Goal: Task Accomplishment & Management: Use online tool/utility

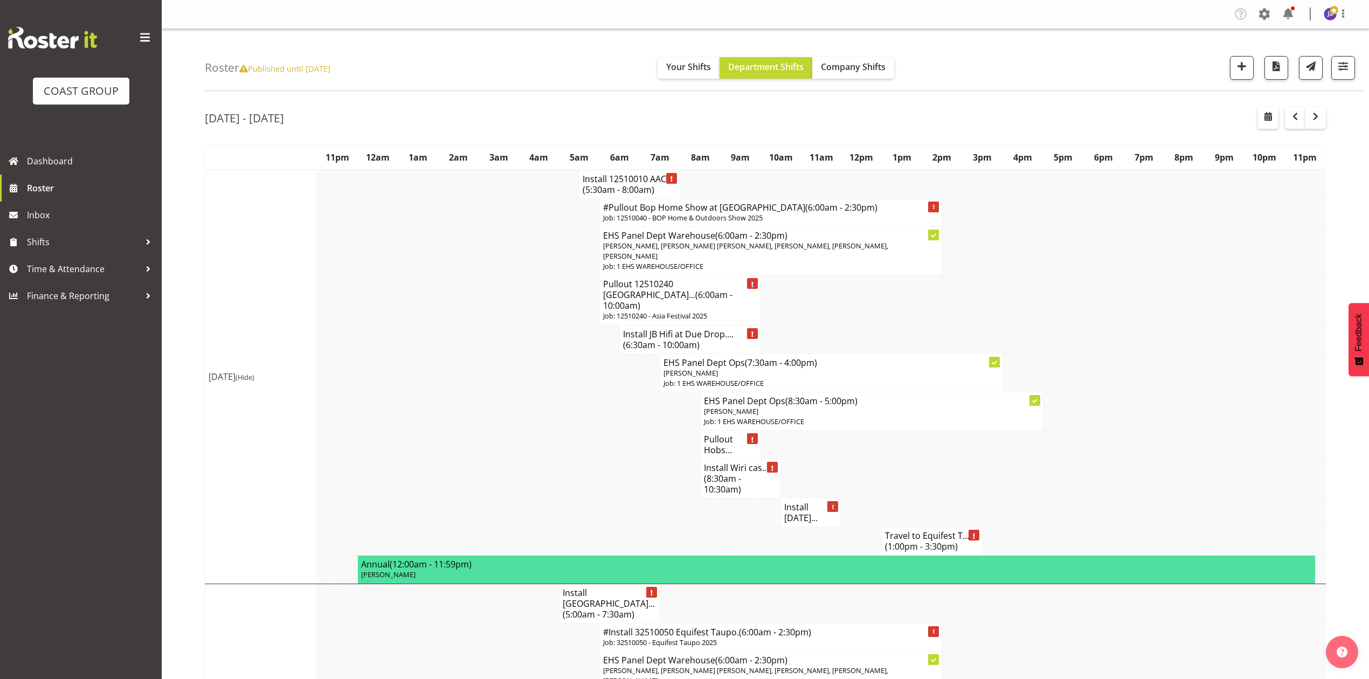
click at [811, 325] on td at bounding box center [816, 339] width 10 height 29
click at [1166, 249] on td at bounding box center [1168, 250] width 10 height 49
click at [632, 184] on span "(5:30am - 8:00am)" at bounding box center [618, 190] width 72 height 12
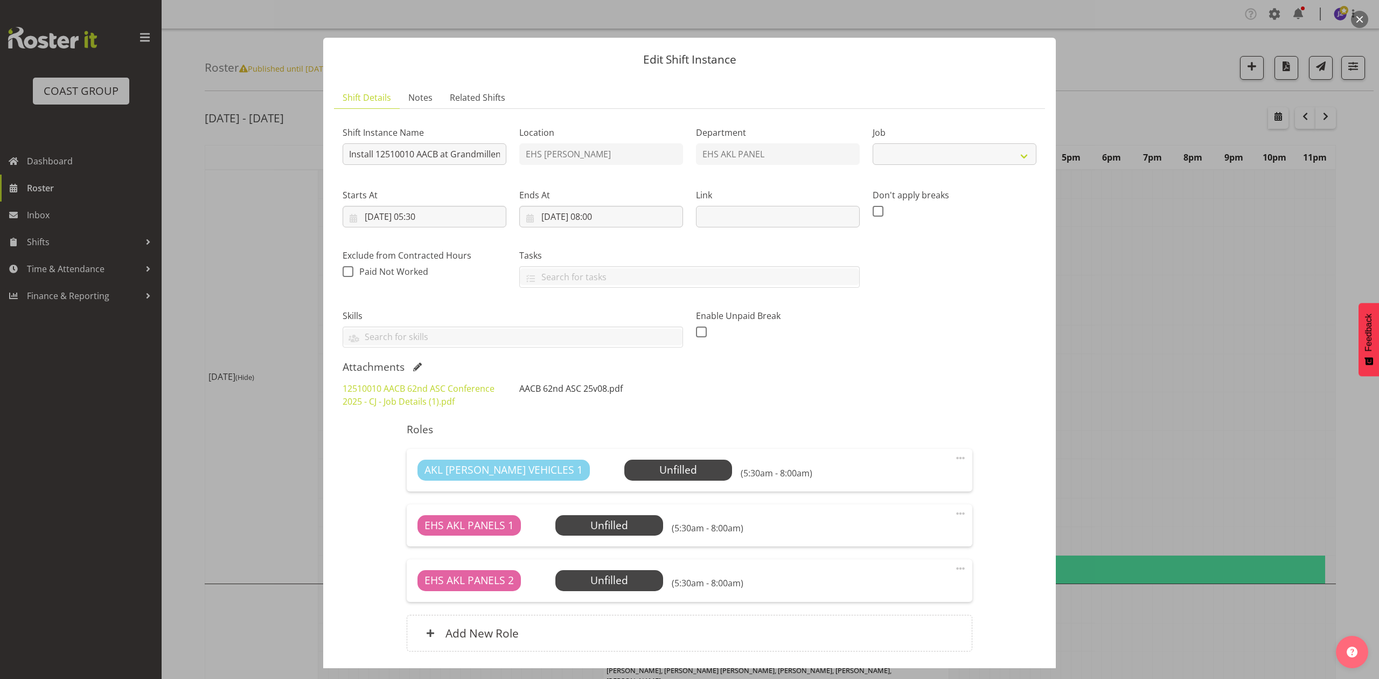
select select "8960"
click at [446, 389] on link "12510010 AACB 62nd ASC Conference 2025 - CJ - Job Details (1).pdf" at bounding box center [419, 395] width 152 height 25
click at [1141, 328] on div at bounding box center [689, 339] width 1379 height 679
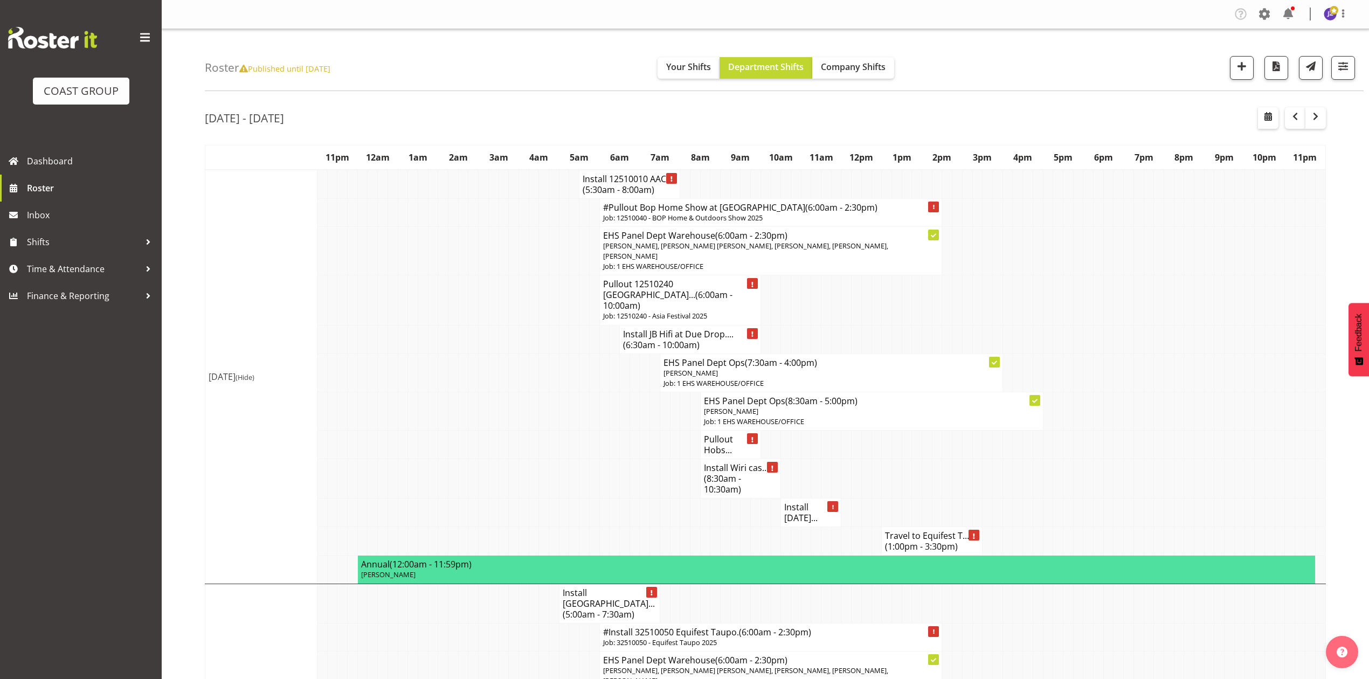
click at [609, 178] on h4 "Install 12510010 AAC... (5:30am - 8:00am)" at bounding box center [629, 185] width 94 height 22
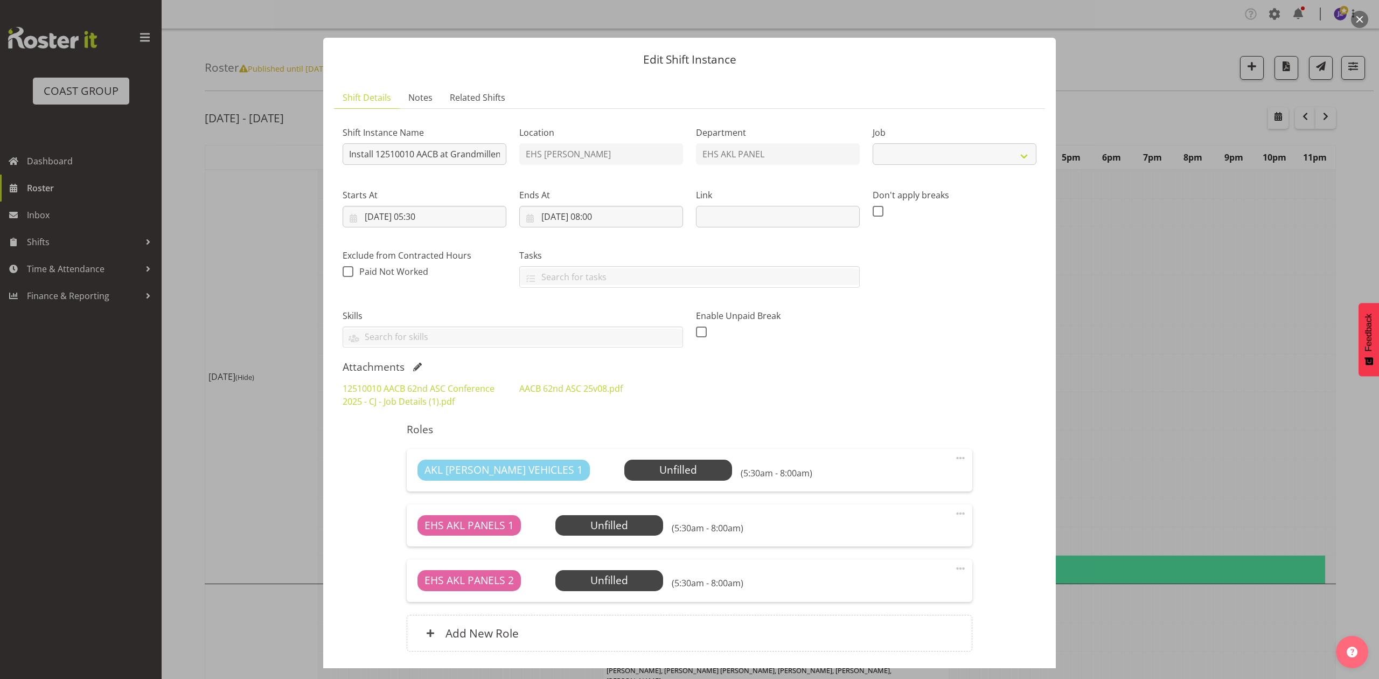
click at [714, 419] on div "Roles AKL [PERSON_NAME] VEHICLES 1 Unfilled Select Employee (5:30am - 8:00am) E…" at bounding box center [689, 540] width 578 height 247
select select "8960"
click at [1099, 358] on div at bounding box center [689, 339] width 1379 height 679
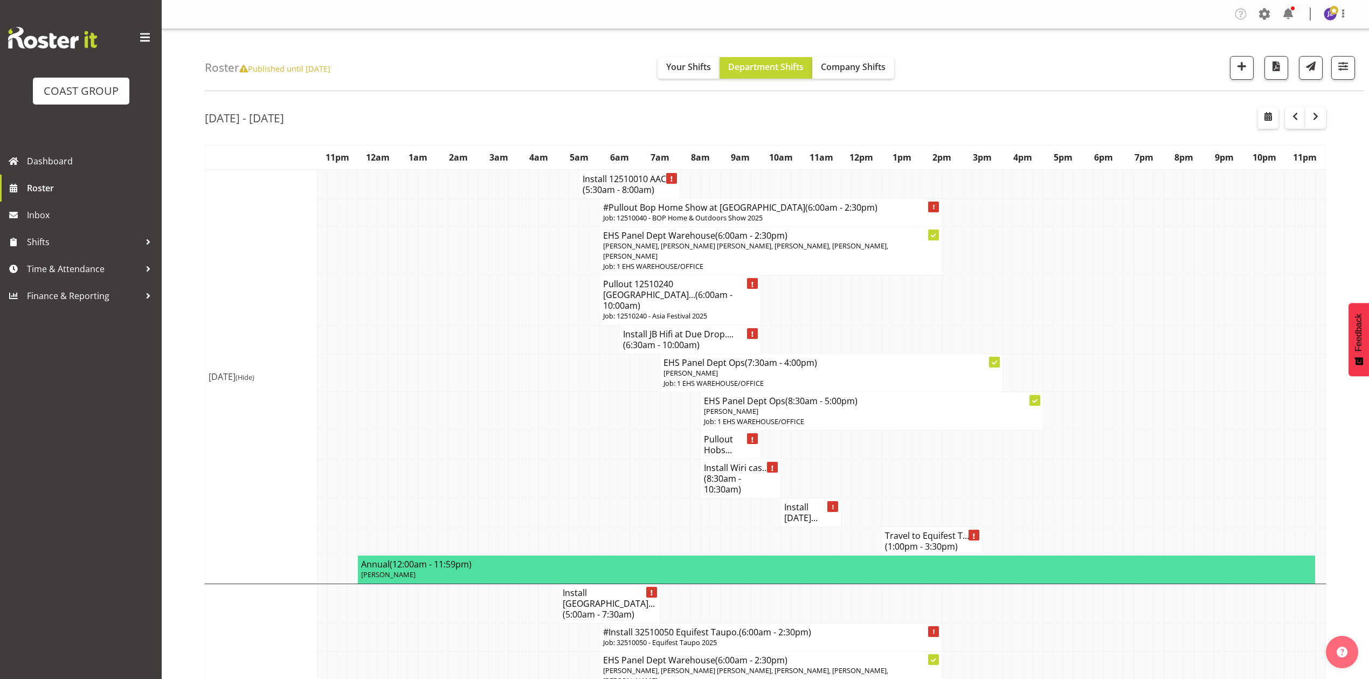
click at [518, 325] on td at bounding box center [523, 339] width 10 height 29
click at [574, 459] on td at bounding box center [574, 478] width 10 height 39
click at [594, 395] on td at bounding box center [594, 411] width 10 height 38
click at [609, 420] on td at bounding box center [614, 411] width 10 height 38
click at [1138, 294] on td at bounding box center [1138, 300] width 10 height 50
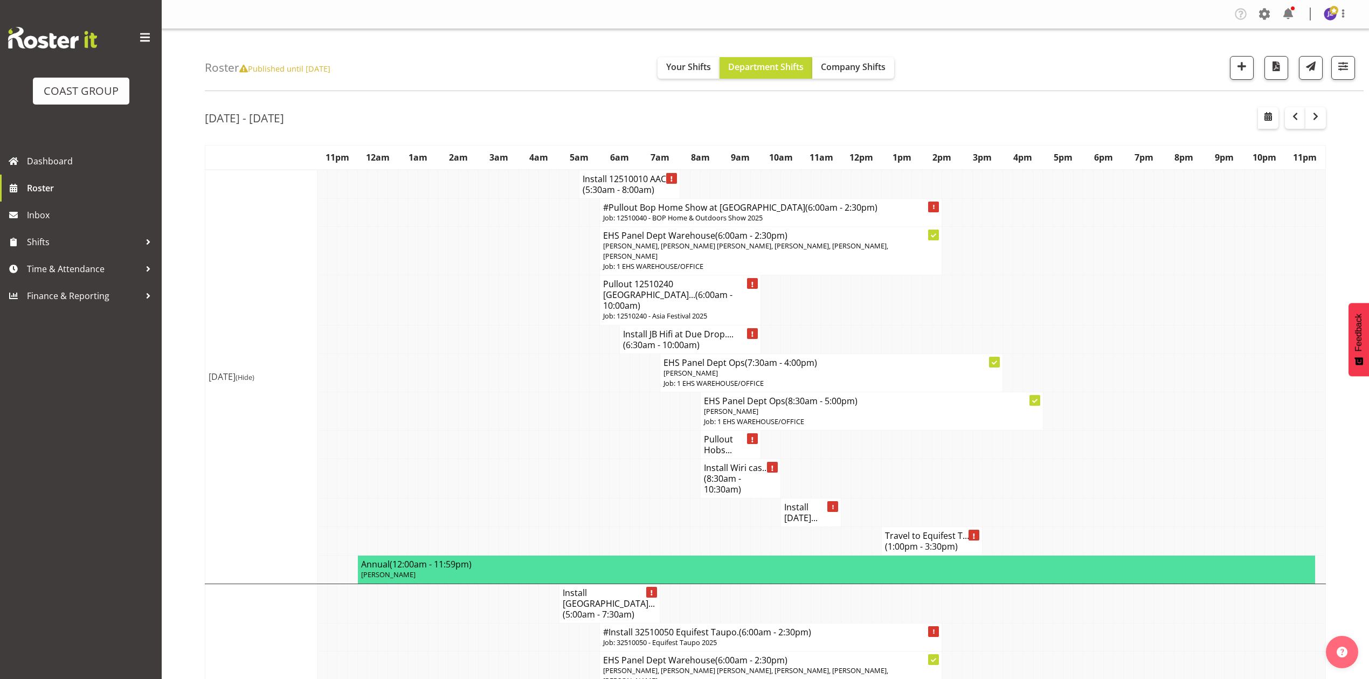
click at [815, 289] on td at bounding box center [816, 300] width 10 height 50
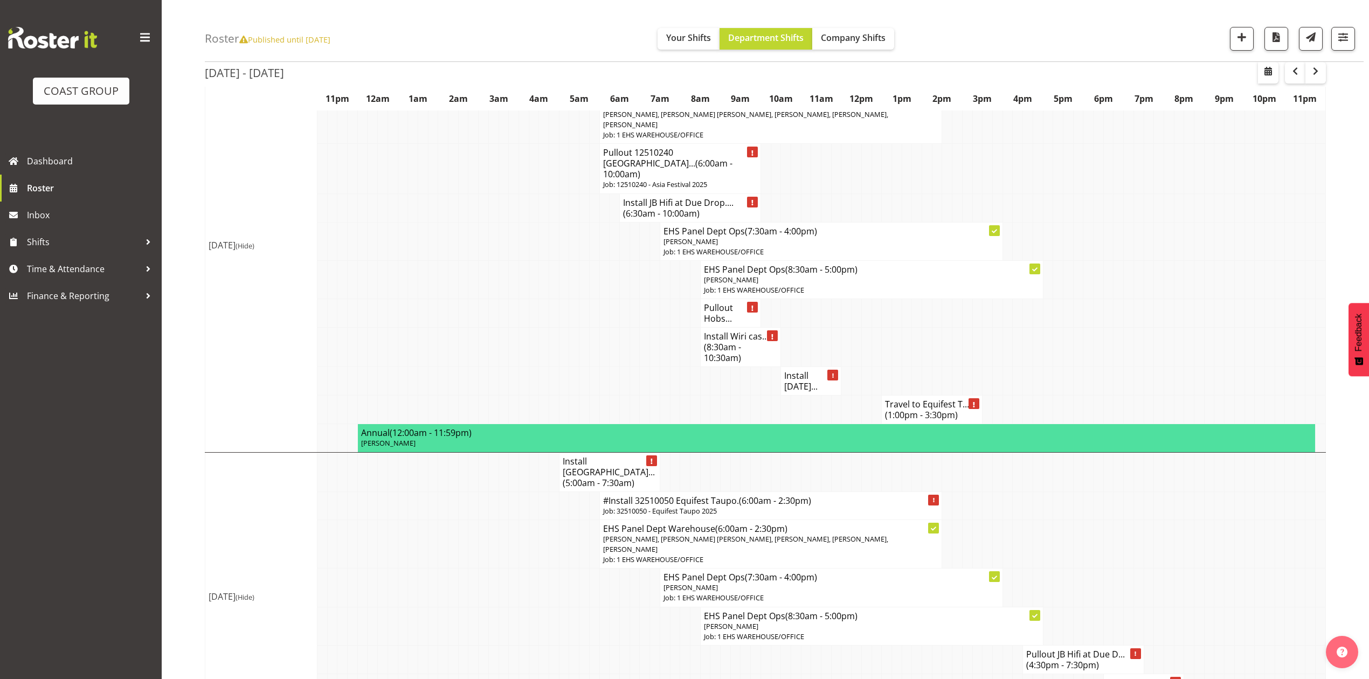
scroll to position [143, 0]
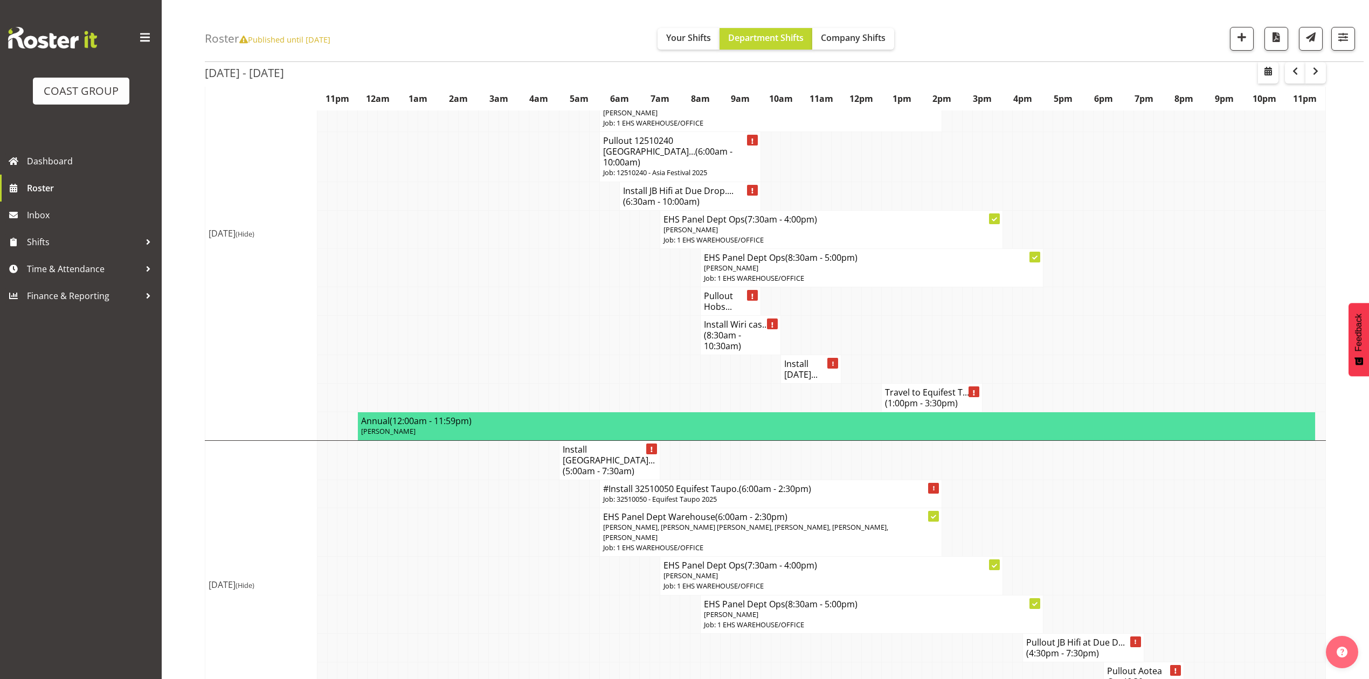
click at [1023, 355] on td at bounding box center [1028, 369] width 10 height 29
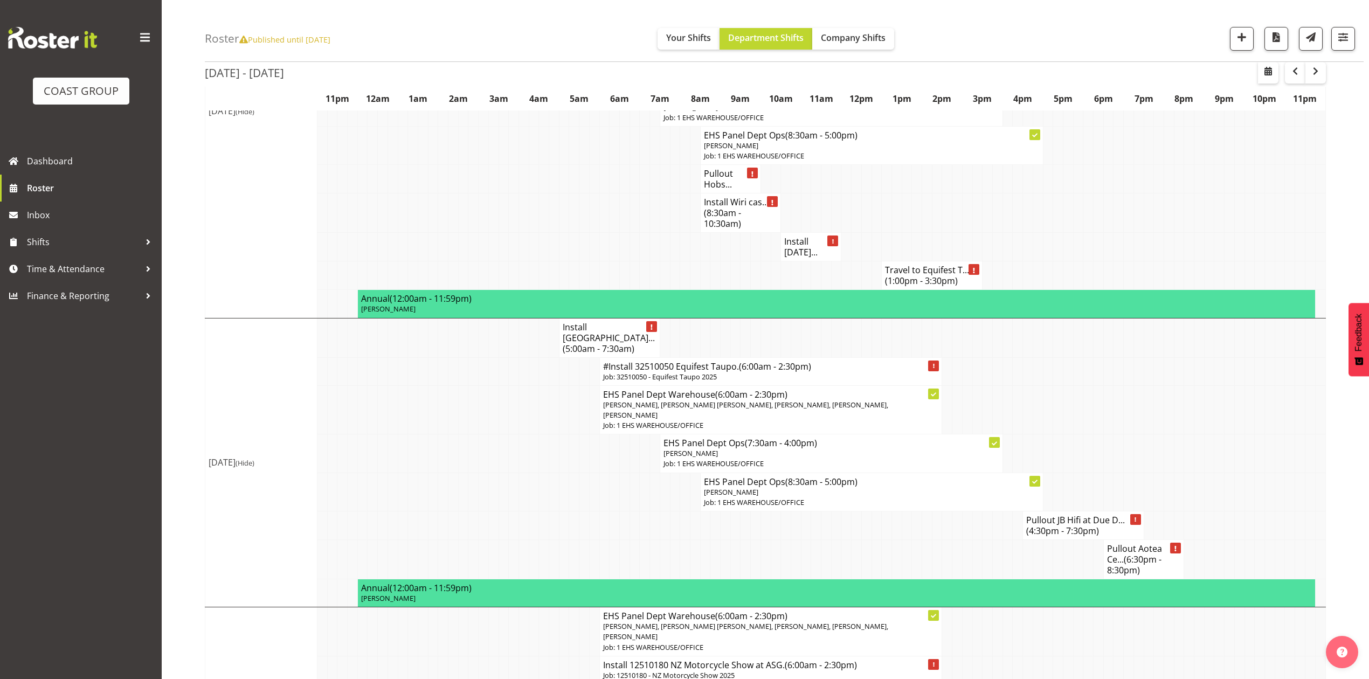
scroll to position [287, 0]
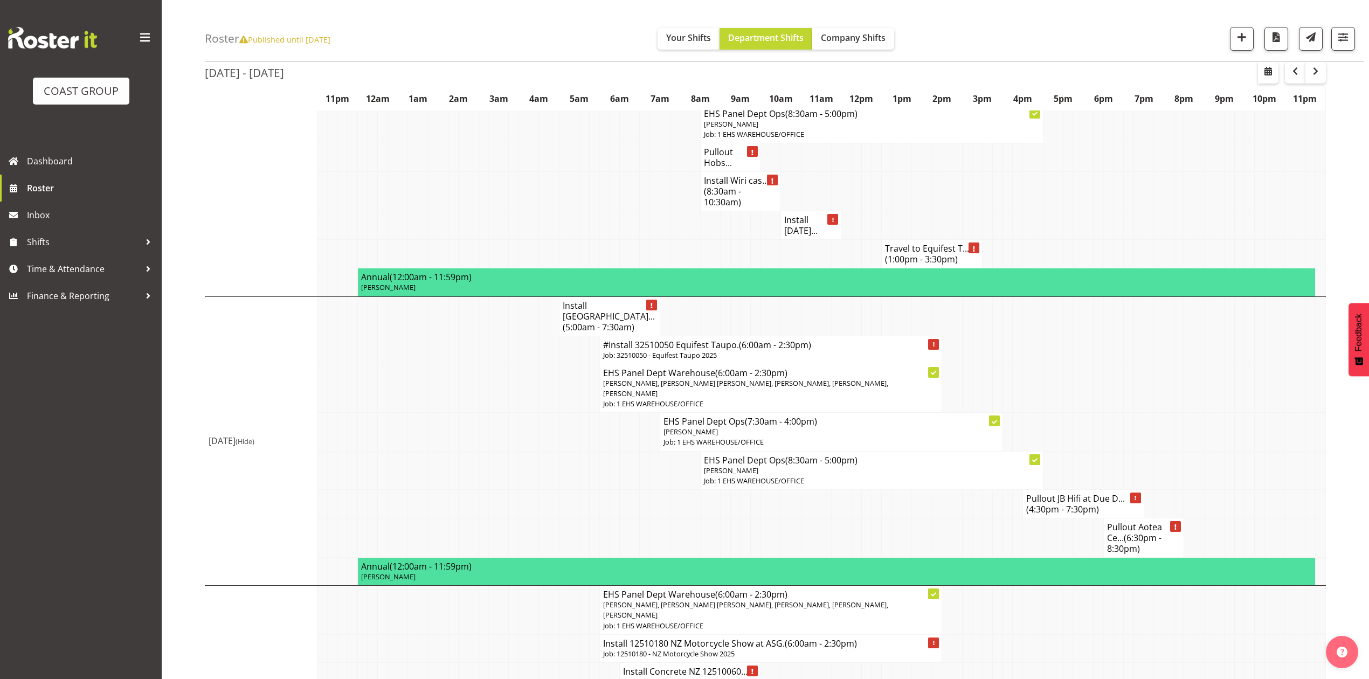
click at [1131, 364] on td at bounding box center [1129, 388] width 10 height 49
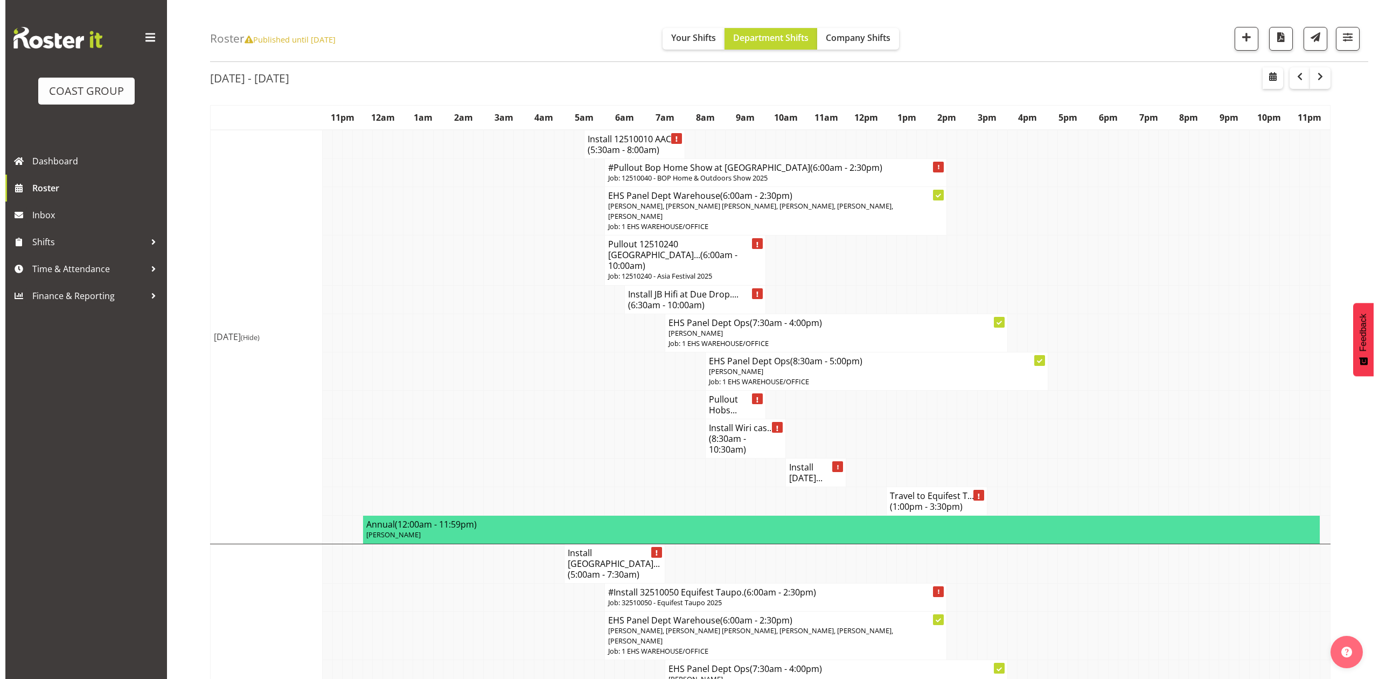
scroll to position [0, 0]
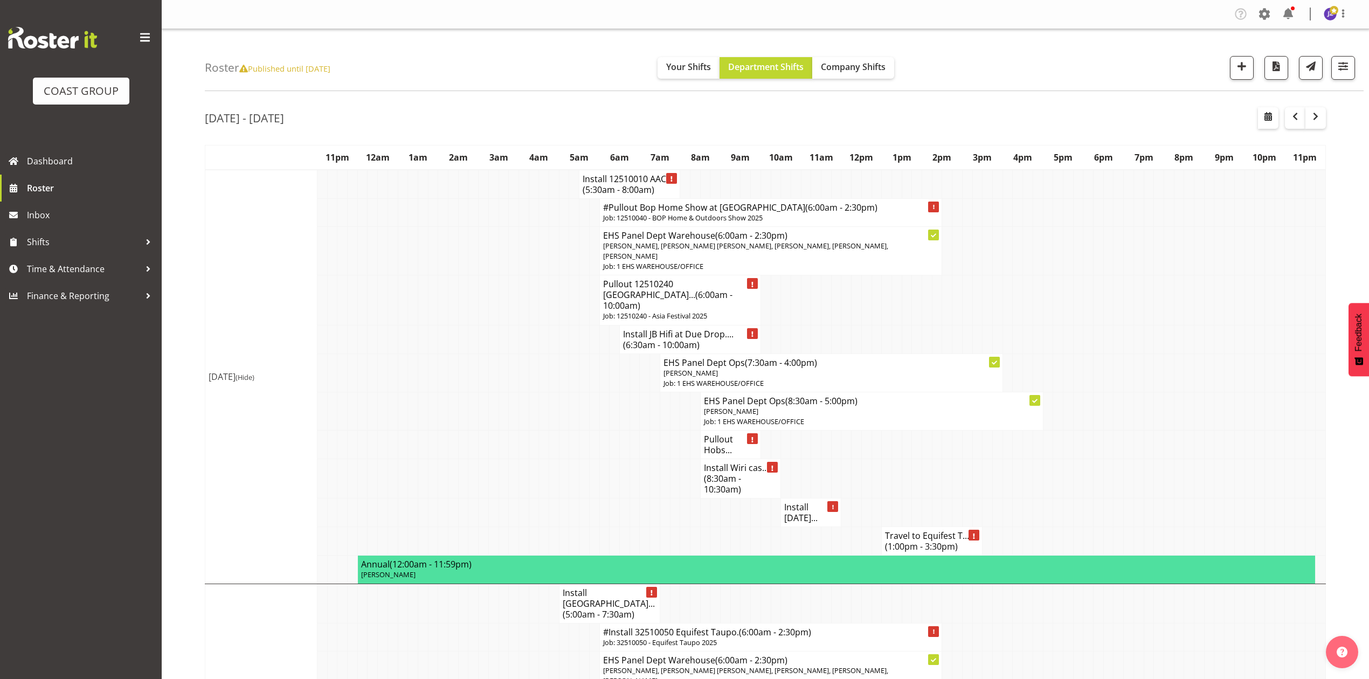
click at [693, 329] on h4 "Install JB Hifi at Due Drop.... (6:30am - 10:00am)" at bounding box center [690, 340] width 134 height 22
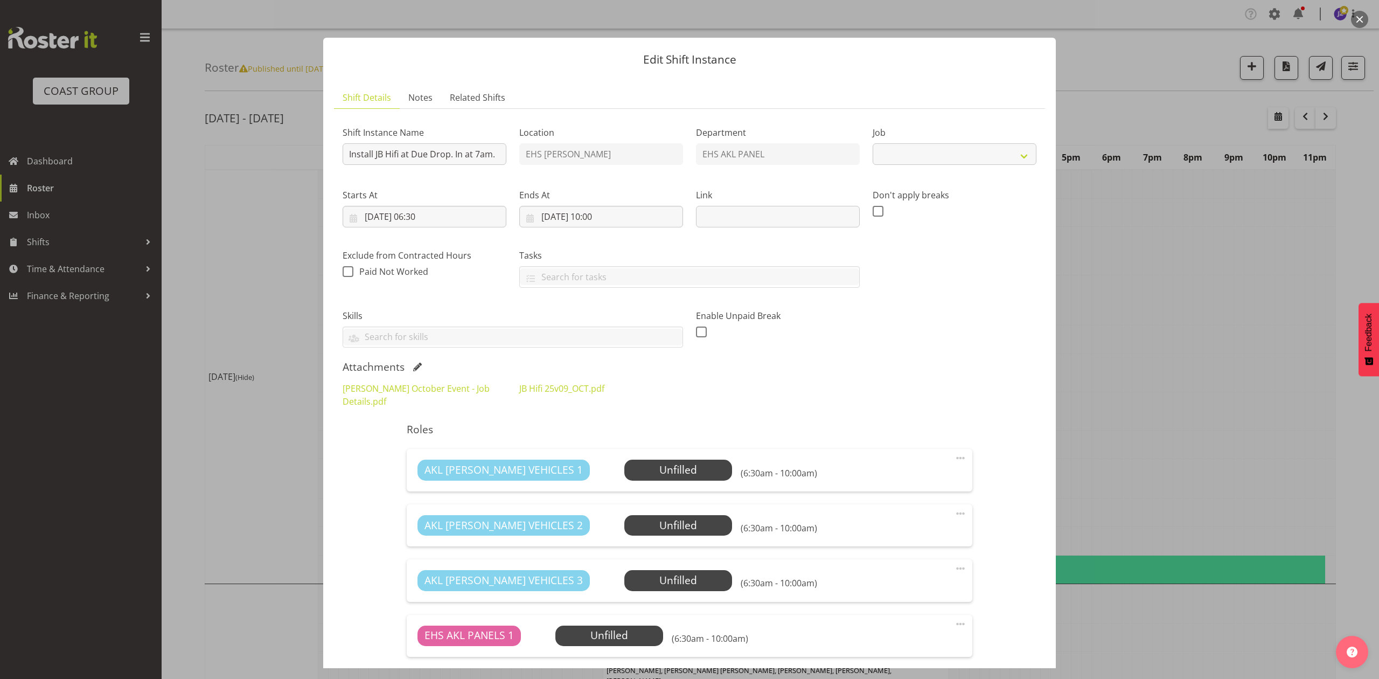
select select "10086"
click at [464, 386] on link "[PERSON_NAME] October Event - Job Details.pdf" at bounding box center [416, 395] width 147 height 25
